Goal: Task Accomplishment & Management: Use online tool/utility

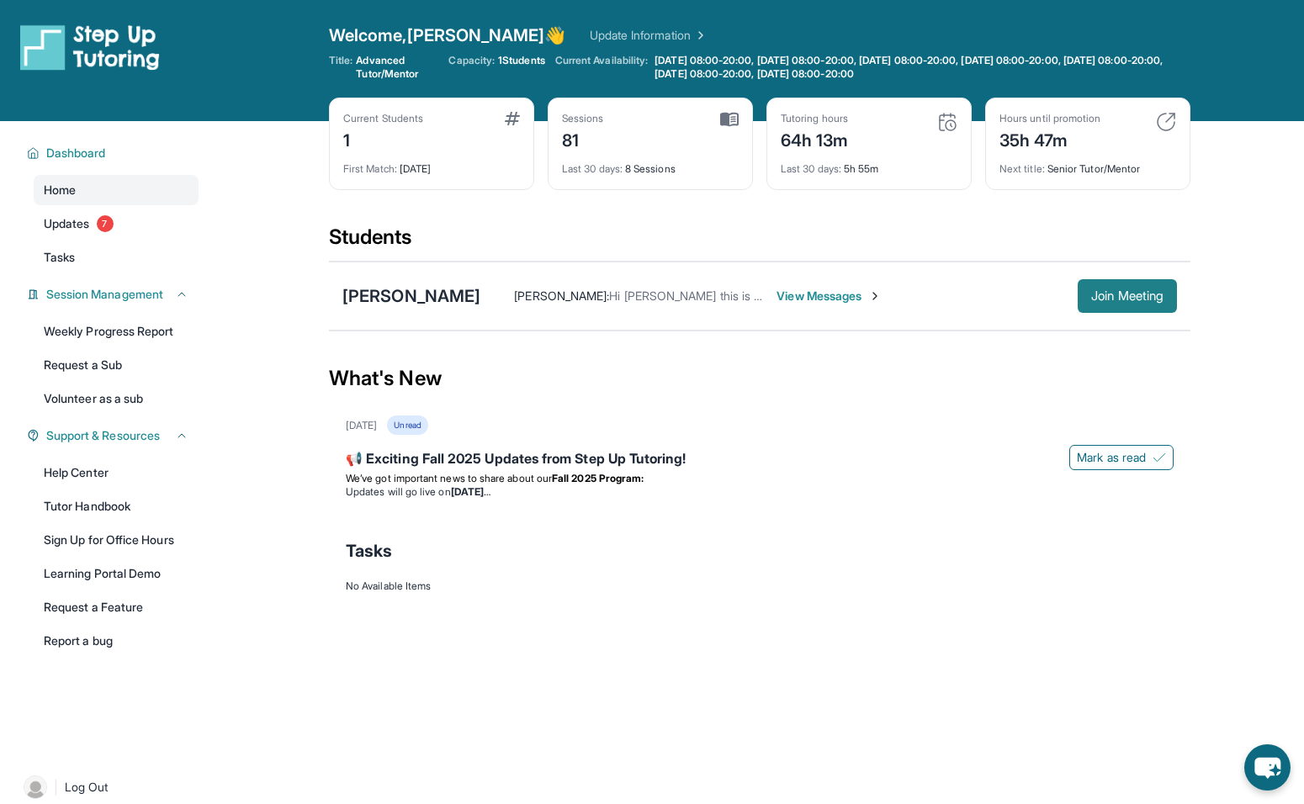
click at [1151, 292] on span "Join Meeting" at bounding box center [1127, 296] width 72 height 10
